Goal: Task Accomplishment & Management: Complete application form

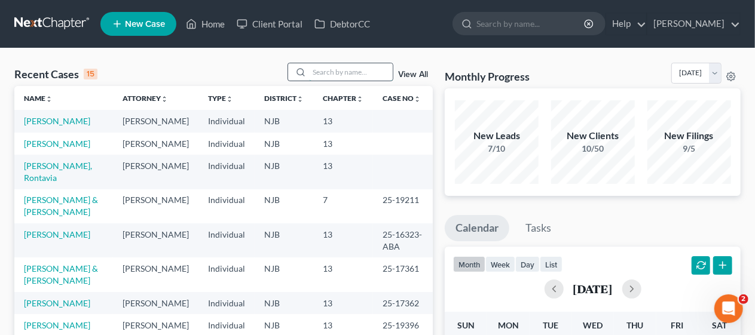
click at [321, 69] on input "search" at bounding box center [351, 71] width 84 height 17
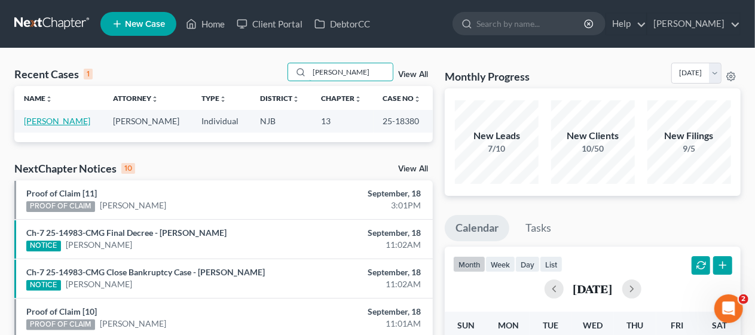
type input "[PERSON_NAME]"
click at [87, 117] on link "[PERSON_NAME]" at bounding box center [57, 121] width 66 height 10
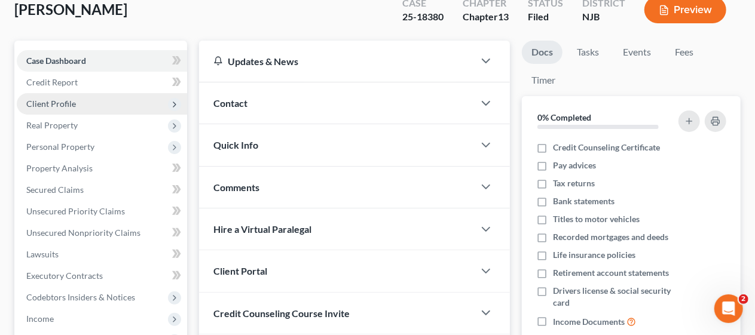
scroll to position [120, 0]
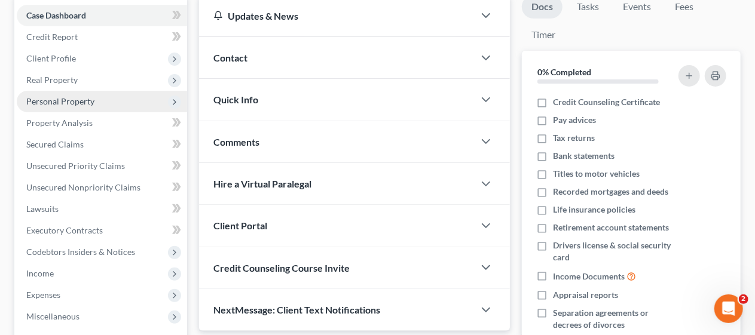
click at [86, 101] on span "Personal Property" at bounding box center [60, 101] width 68 height 10
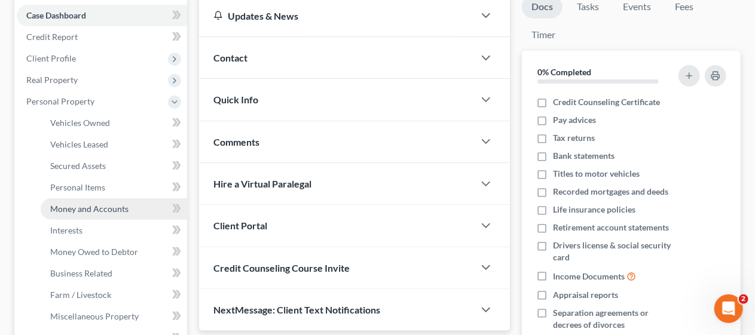
click at [92, 211] on span "Money and Accounts" at bounding box center [89, 209] width 78 height 10
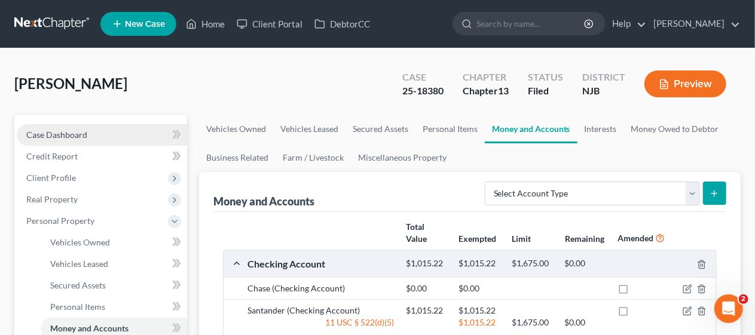
click at [112, 133] on link "Case Dashboard" at bounding box center [102, 135] width 170 height 22
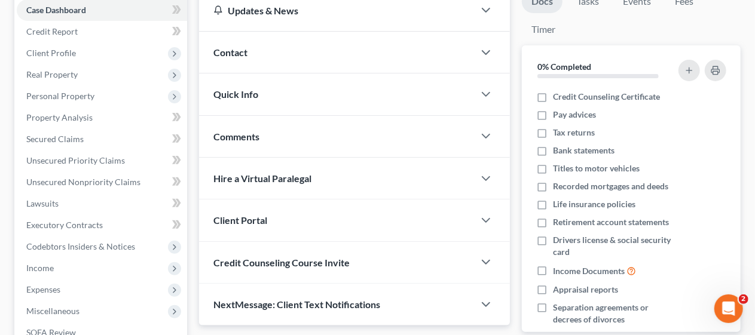
scroll to position [239, 0]
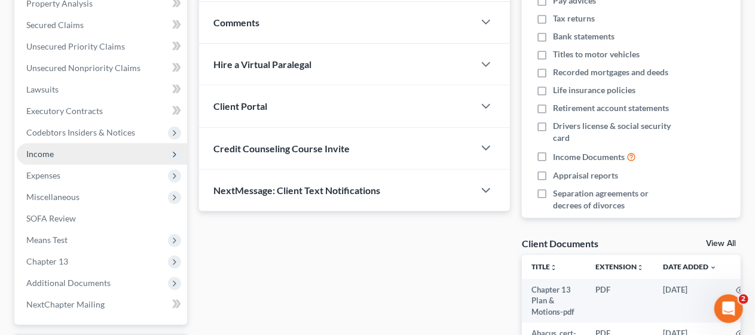
click at [137, 155] on span "Income" at bounding box center [102, 154] width 170 height 22
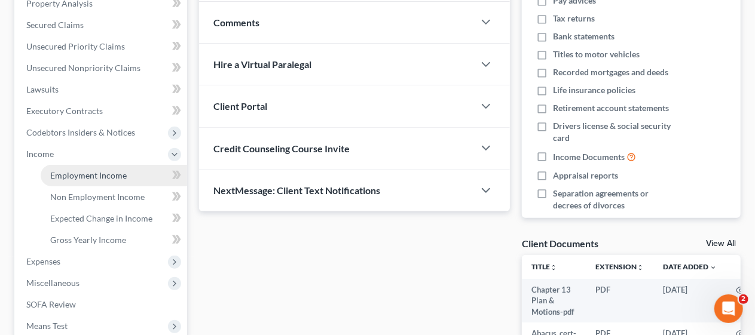
click at [139, 173] on link "Employment Income" at bounding box center [114, 176] width 146 height 22
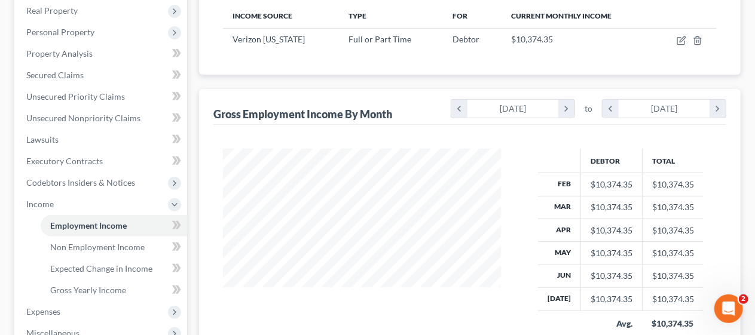
scroll to position [239, 0]
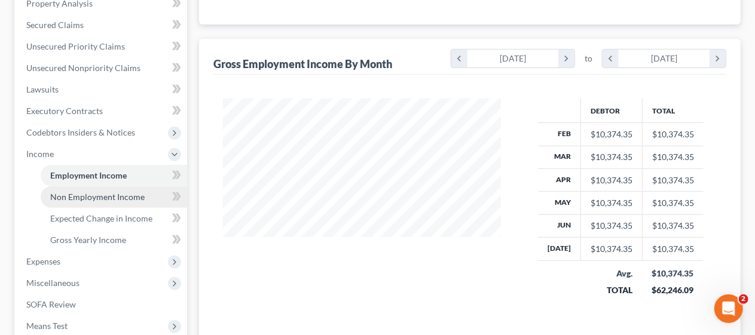
click at [142, 192] on link "Non Employment Income" at bounding box center [114, 197] width 146 height 22
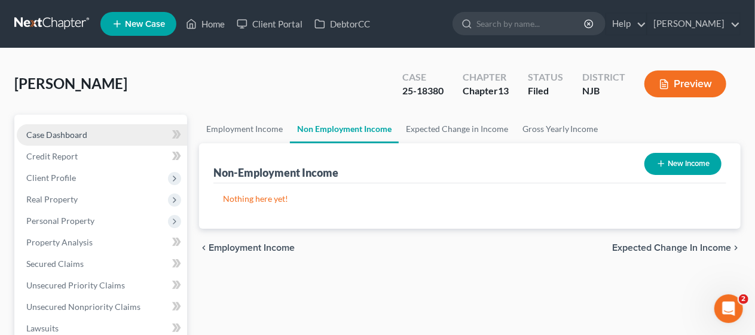
click at [137, 128] on link "Case Dashboard" at bounding box center [102, 135] width 170 height 22
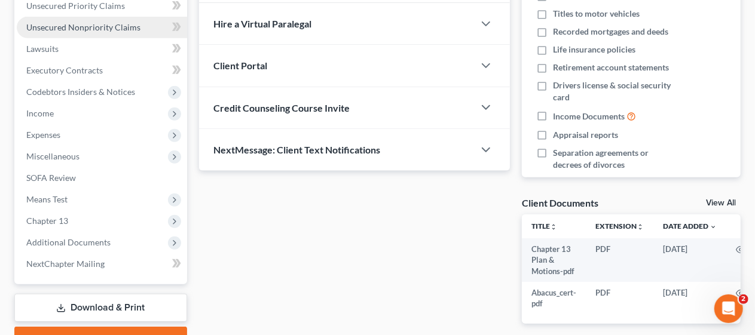
scroll to position [299, 0]
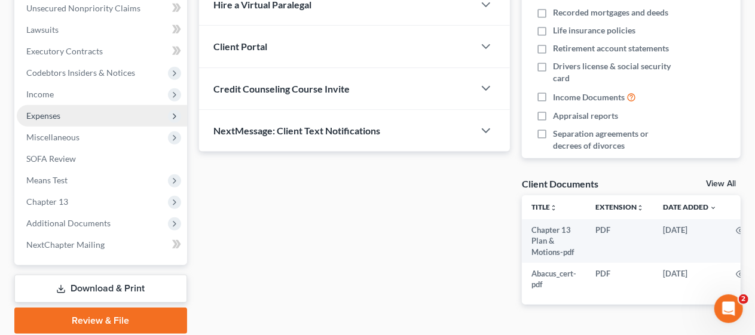
click at [130, 118] on span "Expenses" at bounding box center [102, 116] width 170 height 22
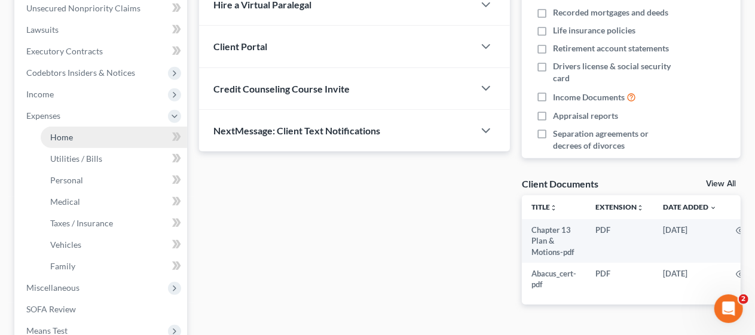
click at [130, 133] on link "Home" at bounding box center [114, 138] width 146 height 22
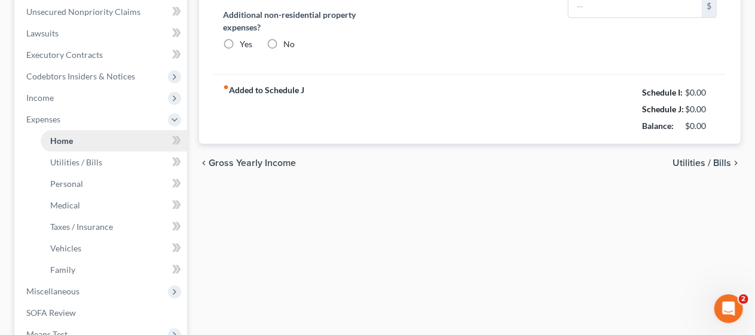
type input "2,748.41"
type input "0.00"
radio input "true"
type input "0.00"
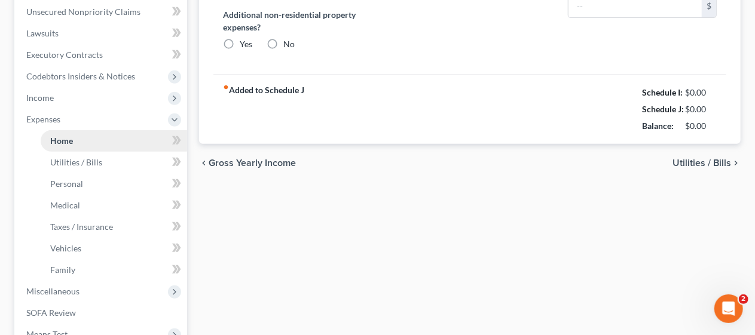
type input "403.00"
type input "0.00"
type input "175.00"
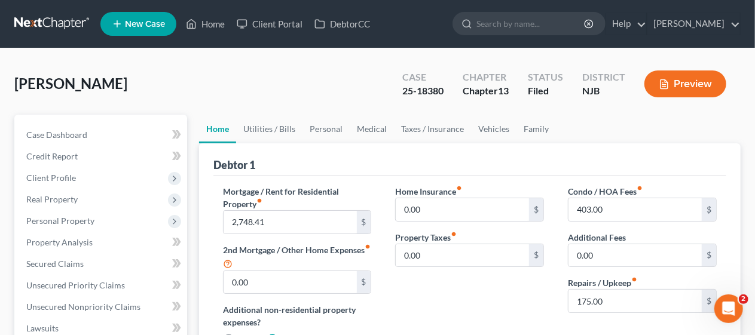
click at [312, 81] on div "[PERSON_NAME] Upgraded Case 25-18380 Chapter Chapter 13 Status [GEOGRAPHIC_DATA…" at bounding box center [377, 89] width 726 height 52
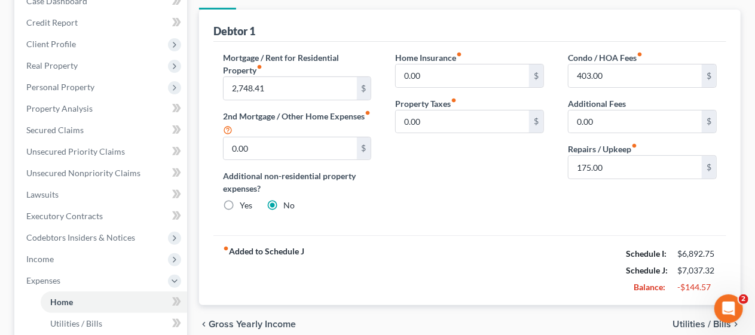
scroll to position [179, 0]
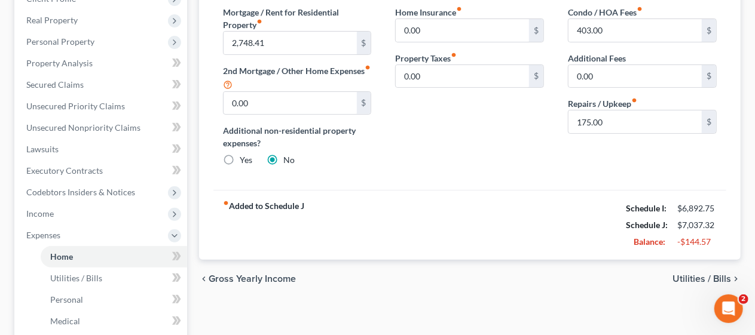
click at [690, 275] on span "Utilities / Bills" at bounding box center [701, 279] width 59 height 10
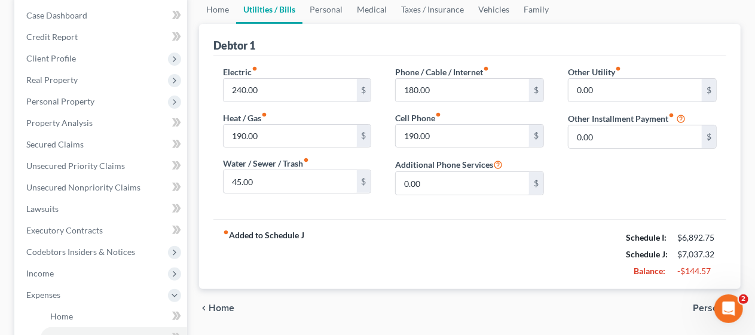
scroll to position [179, 0]
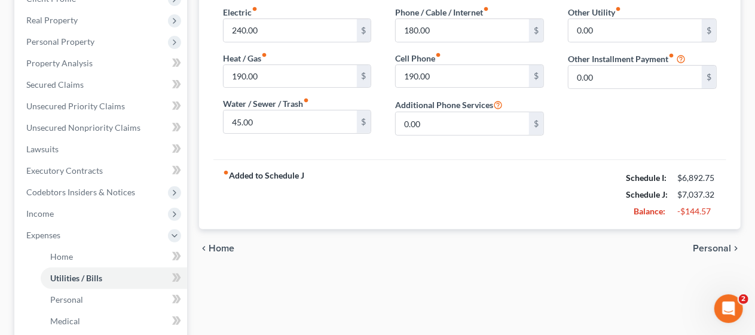
click at [719, 244] on span "Personal" at bounding box center [712, 249] width 38 height 10
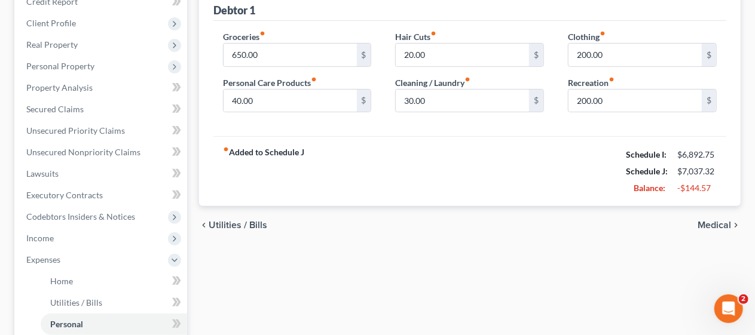
scroll to position [179, 0]
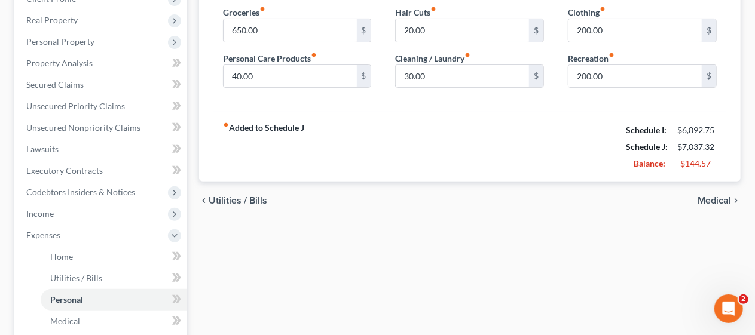
click at [712, 196] on span "Medical" at bounding box center [713, 201] width 33 height 10
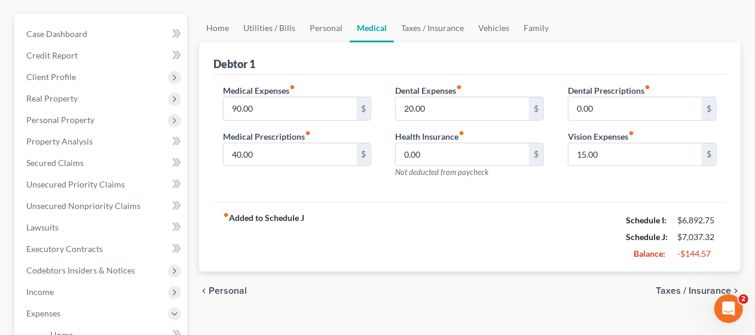
scroll to position [120, 0]
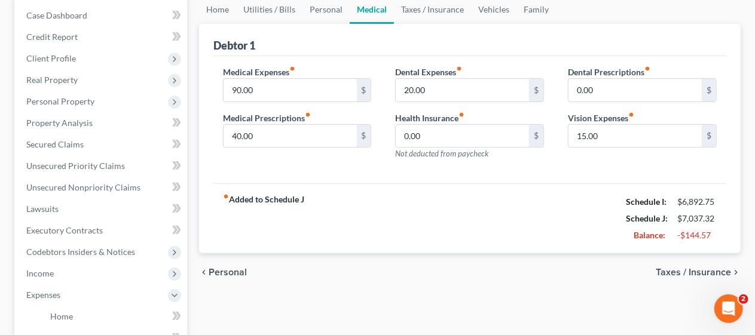
click at [685, 269] on span "Taxes / Insurance" at bounding box center [693, 273] width 75 height 10
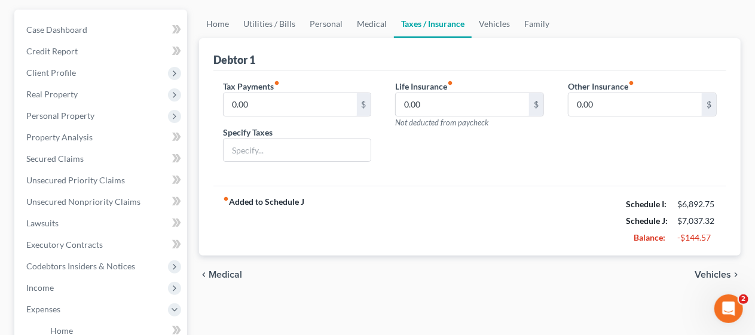
scroll to position [120, 0]
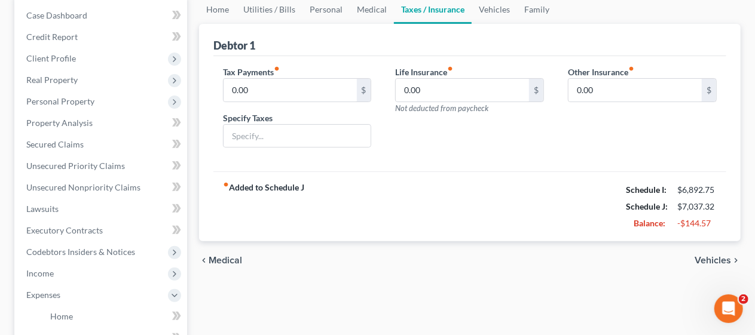
click at [705, 256] on span "Vehicles" at bounding box center [712, 261] width 36 height 10
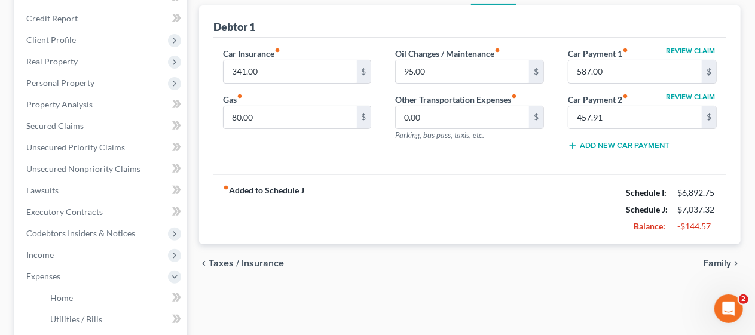
scroll to position [60, 0]
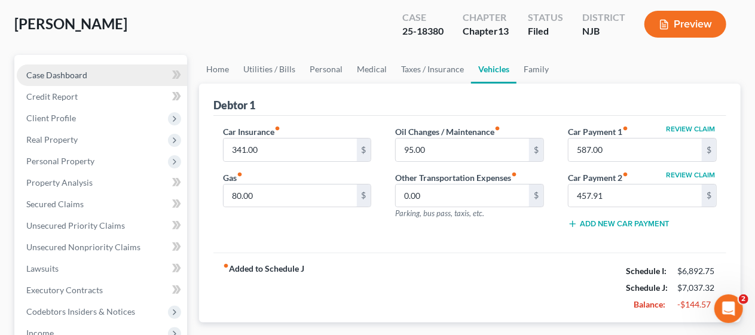
click at [102, 72] on link "Case Dashboard" at bounding box center [102, 76] width 170 height 22
